Goal: Task Accomplishment & Management: Use online tool/utility

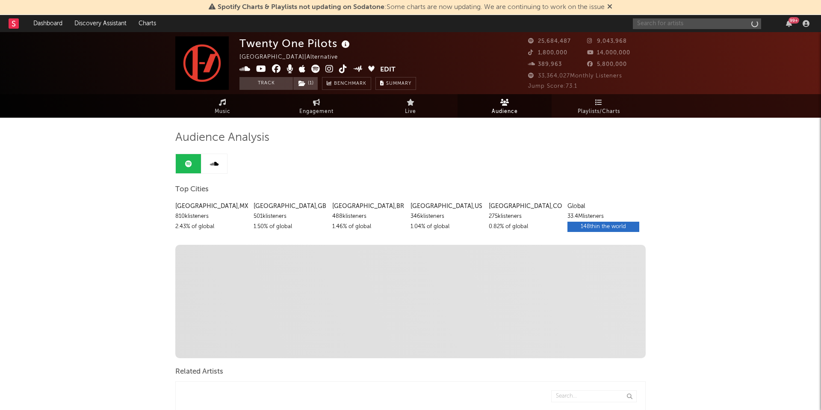
click at [682, 23] on input "text" at bounding box center [697, 23] width 128 height 11
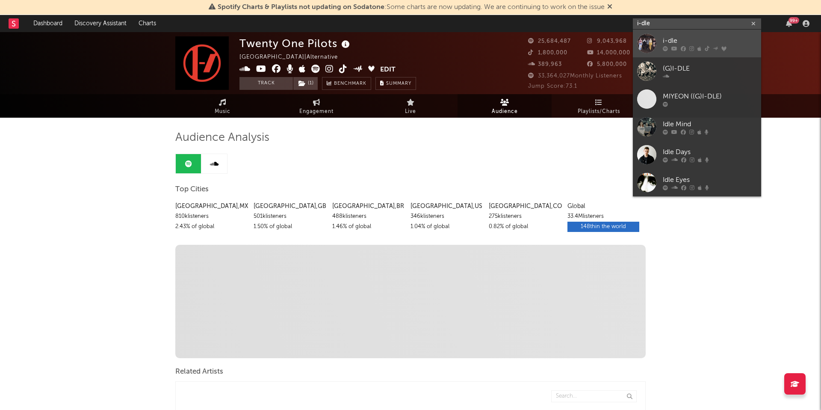
type input "i-dle"
drag, startPoint x: 685, startPoint y: 40, endPoint x: 563, endPoint y: 44, distance: 122.8
click at [685, 40] on div "i-dle" at bounding box center [710, 40] width 94 height 10
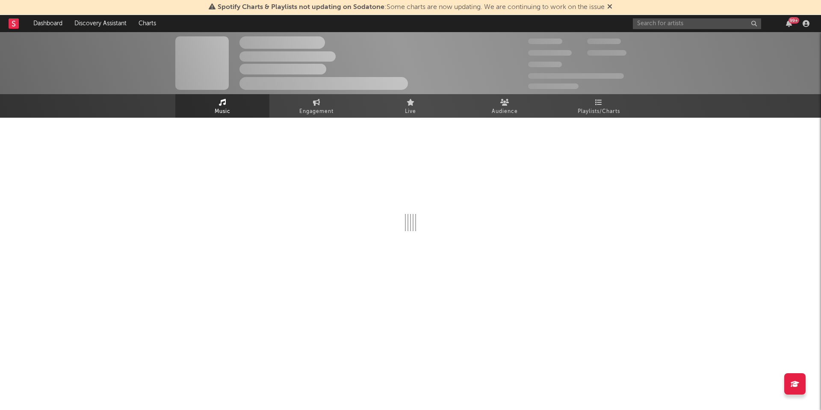
select select "6m"
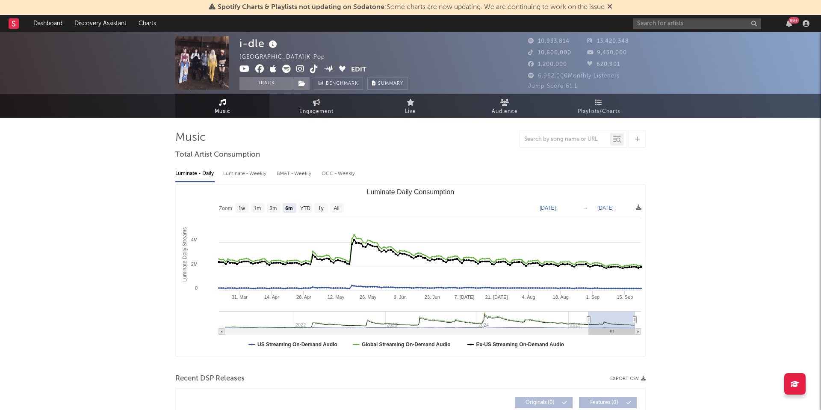
click at [356, 69] on button "Edit" at bounding box center [358, 70] width 15 height 11
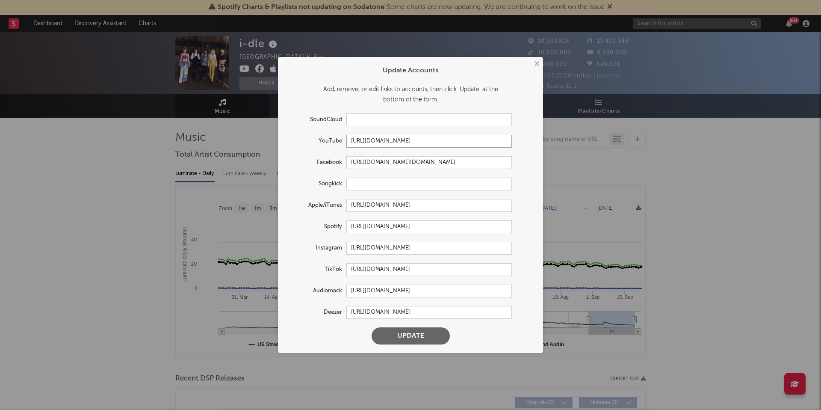
drag, startPoint x: 457, startPoint y: 139, endPoint x: 347, endPoint y: 140, distance: 109.9
click at [347, 140] on input "[URL][DOMAIN_NAME]" at bounding box center [428, 141] width 165 height 13
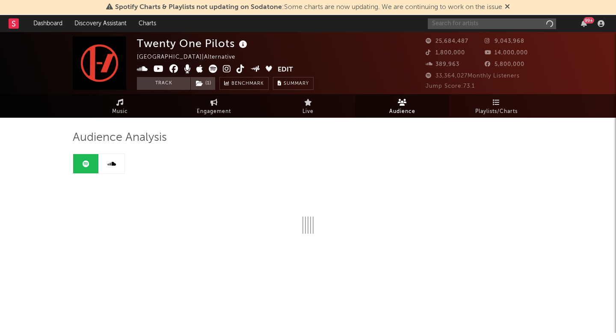
click at [490, 24] on input "text" at bounding box center [492, 23] width 128 height 11
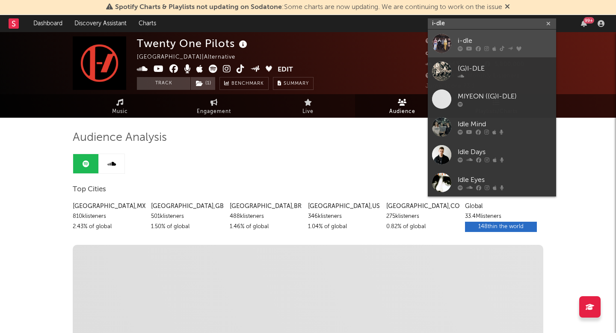
type input "i-dle"
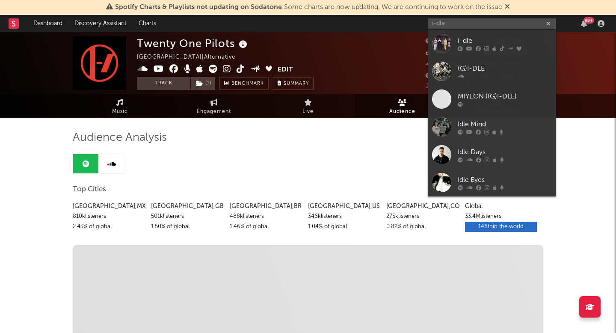
click at [481, 41] on div "i-dle" at bounding box center [505, 40] width 94 height 10
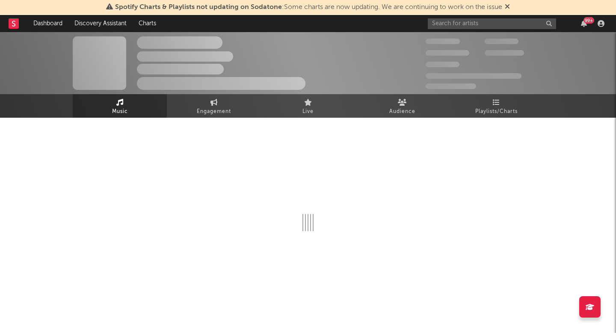
select select "6m"
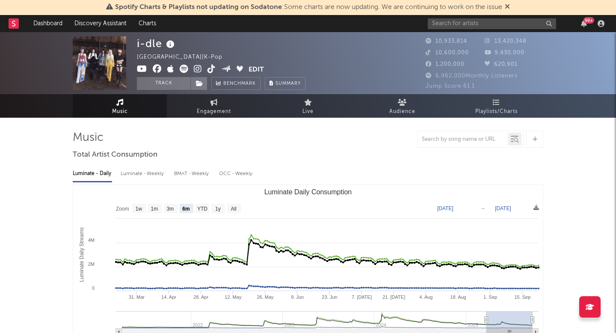
click at [253, 68] on button "Edit" at bounding box center [255, 70] width 15 height 11
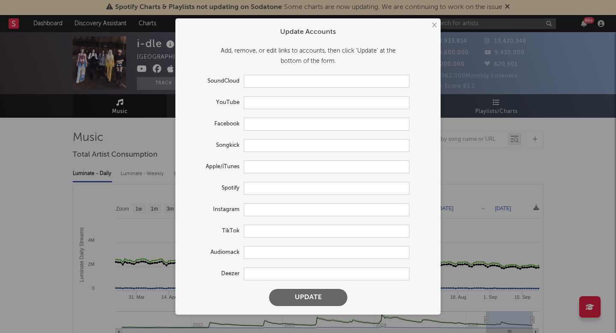
type input "[URL][DOMAIN_NAME]"
type input "[URL][DOMAIN_NAME][DOMAIN_NAME]"
type input "[URL][DOMAIN_NAME]"
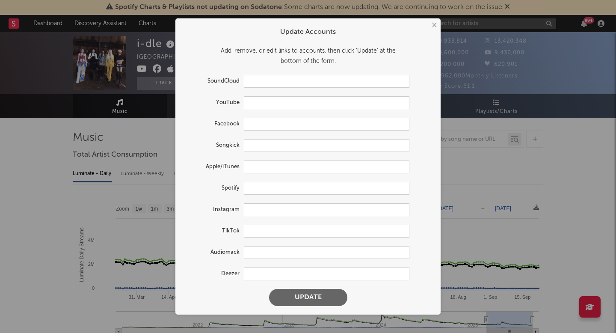
type input "[URL][DOMAIN_NAME]"
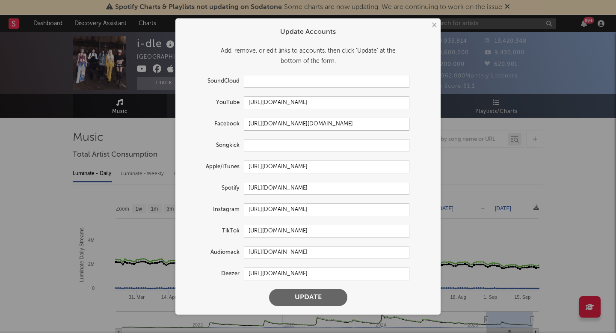
drag, startPoint x: 254, startPoint y: 127, endPoint x: 242, endPoint y: 123, distance: 12.0
click at [242, 123] on div "Facebook https://www.facebook.com/G.I.DLE.CUBE" at bounding box center [296, 124] width 225 height 13
drag, startPoint x: 366, startPoint y: 208, endPoint x: 246, endPoint y: 213, distance: 119.8
click at [242, 210] on div "Instagram https://www.instagram.com/i_dle_official/" at bounding box center [296, 209] width 225 height 13
drag, startPoint x: 247, startPoint y: 230, endPoint x: 409, endPoint y: 230, distance: 162.1
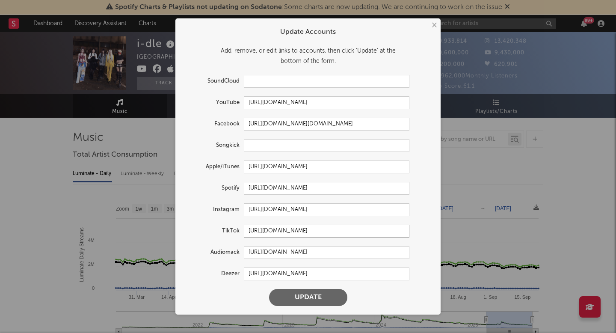
click at [409, 230] on div "TikTok https://www.tiktok.com/share/user/6765656168196260866" at bounding box center [308, 230] width 248 height 13
click at [435, 27] on button "×" at bounding box center [433, 25] width 9 height 9
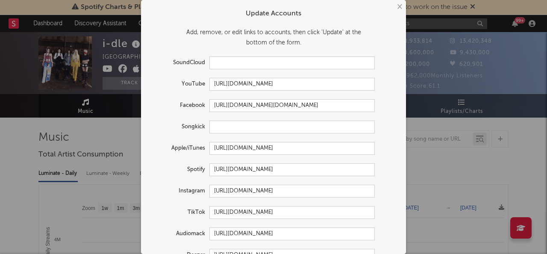
select select "6m"
